Goal: Navigation & Orientation: Find specific page/section

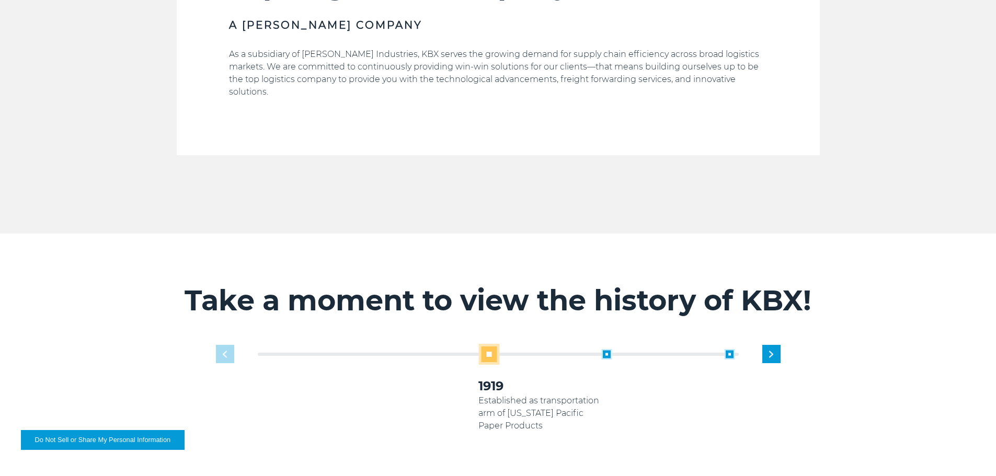
scroll to position [627, 0]
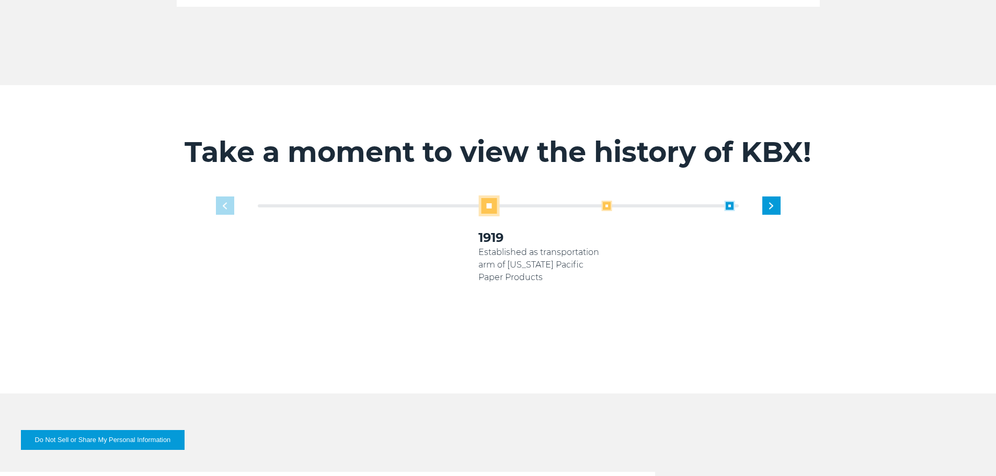
click at [606, 201] on span at bounding box center [606, 206] width 10 height 10
click at [605, 201] on span at bounding box center [606, 206] width 10 height 10
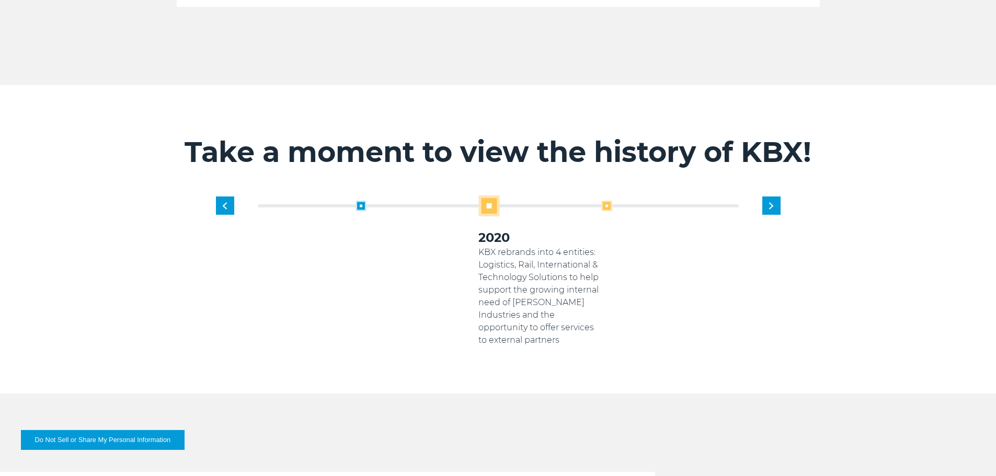
click at [604, 201] on span at bounding box center [606, 206] width 10 height 10
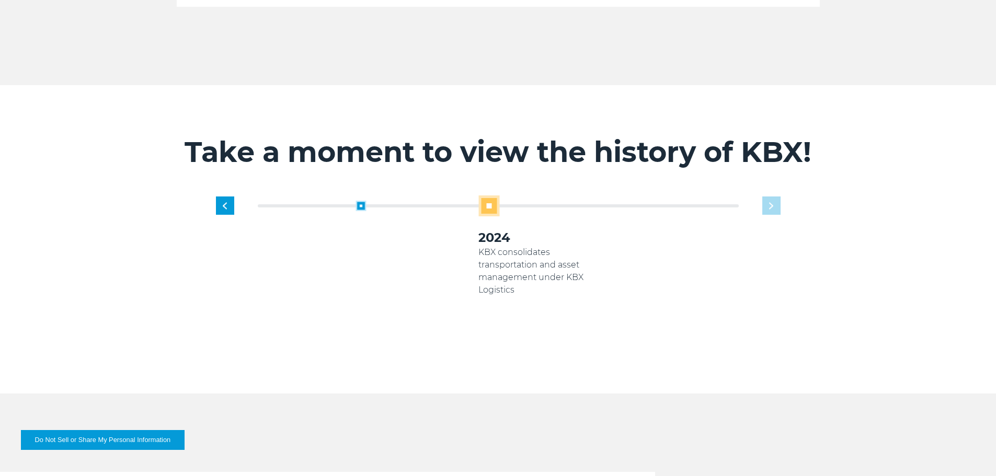
click at [771, 195] on div "1919 Established as transportation arm of Georgia Pacific Paper Products 2005 K…" at bounding box center [539, 270] width 491 height 151
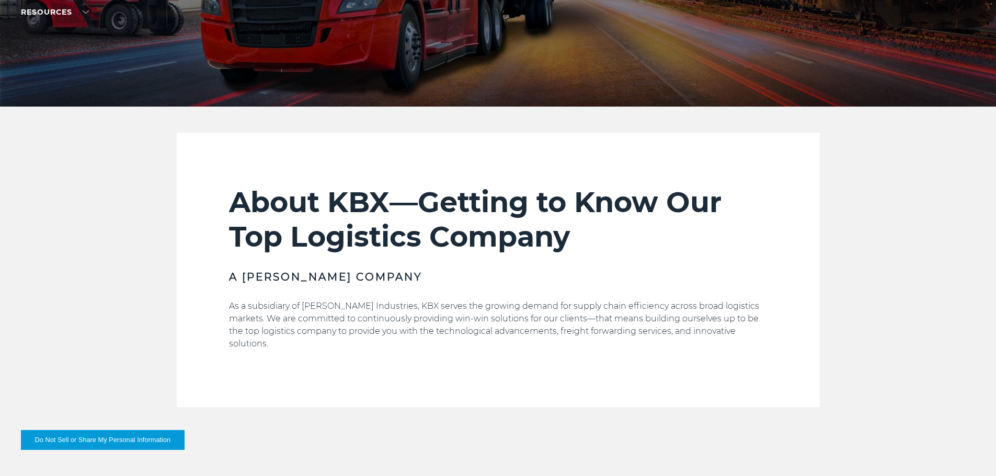
scroll to position [0, 0]
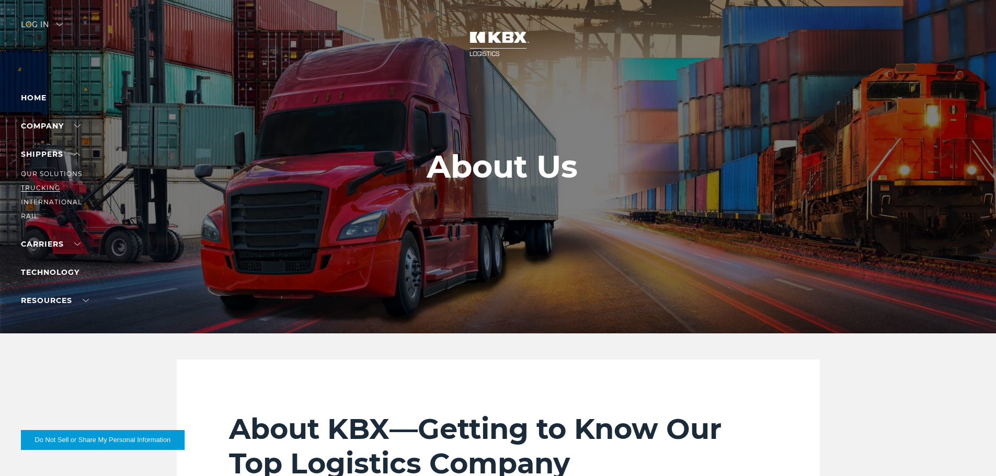
click at [40, 187] on link "Trucking" at bounding box center [40, 188] width 39 height 8
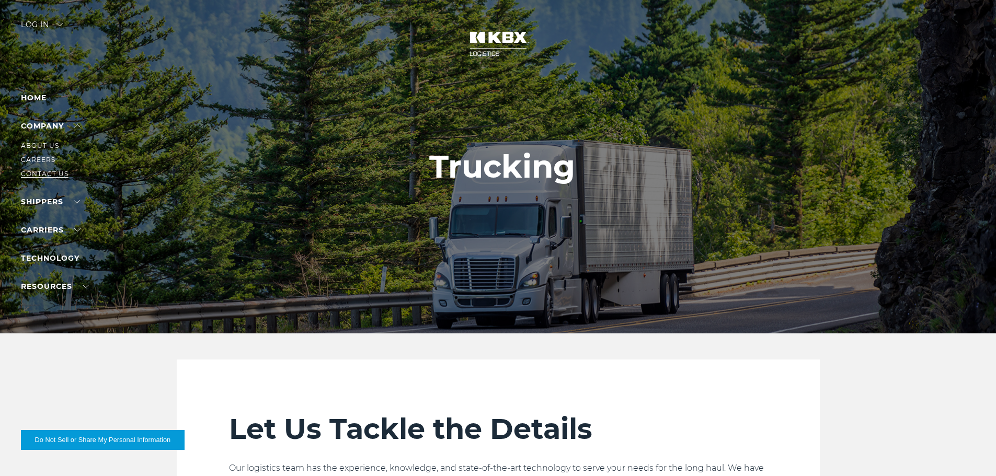
click at [48, 173] on link "Contact Us" at bounding box center [45, 174] width 48 height 8
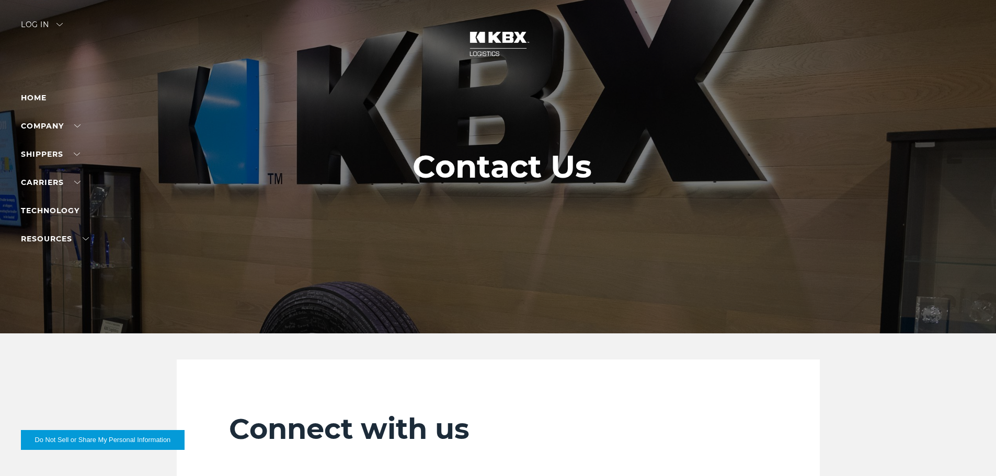
click at [36, 103] on li "Home" at bounding box center [66, 97] width 91 height 13
click at [36, 101] on link "Home" at bounding box center [34, 97] width 26 height 9
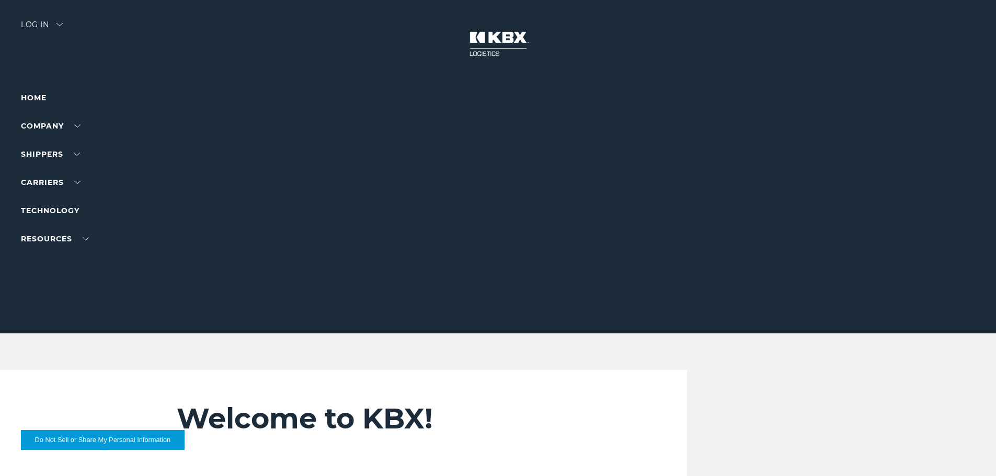
click at [63, 27] on div "Log in" at bounding box center [42, 28] width 42 height 15
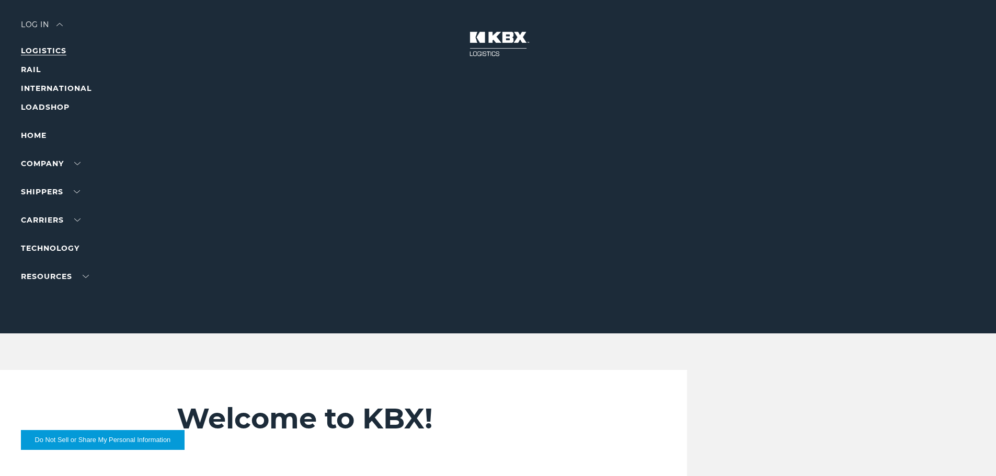
click at [62, 48] on link "LOGISTICS" at bounding box center [43, 50] width 45 height 9
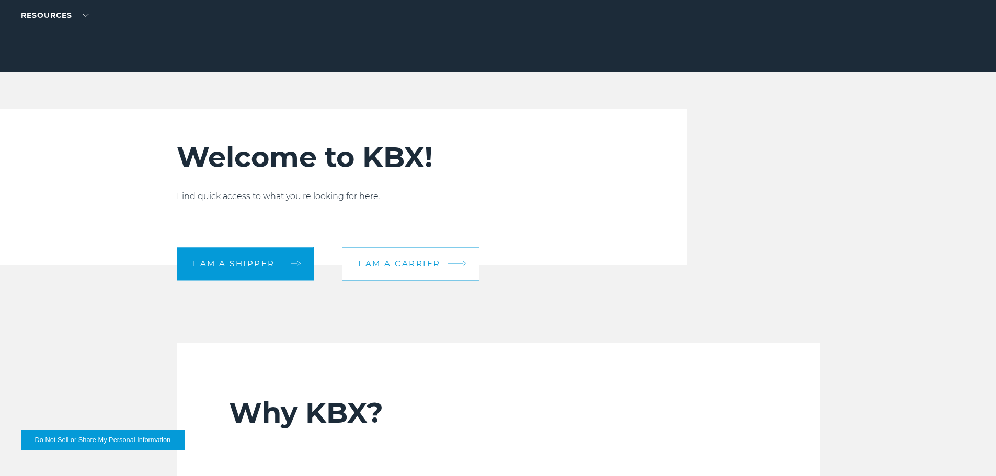
click at [410, 258] on link "I am a carrier" at bounding box center [410, 263] width 137 height 33
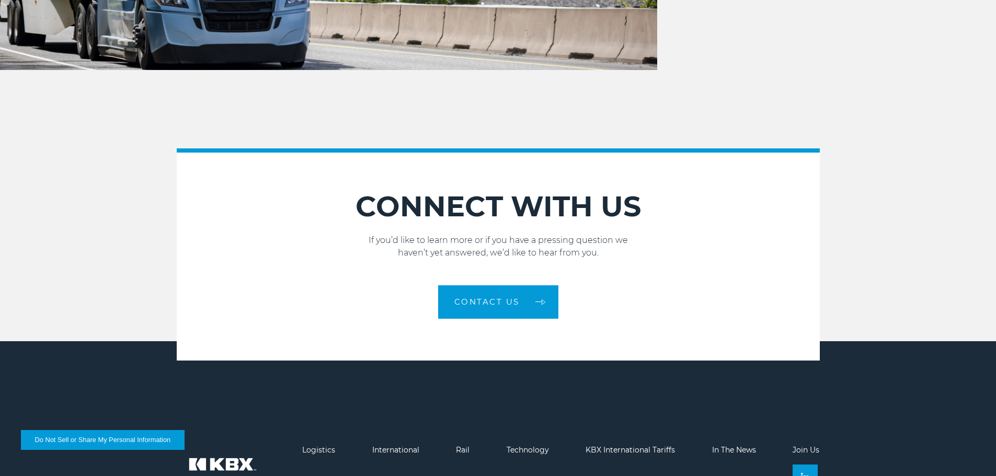
scroll to position [1525, 0]
